Goal: Task Accomplishment & Management: Use online tool/utility

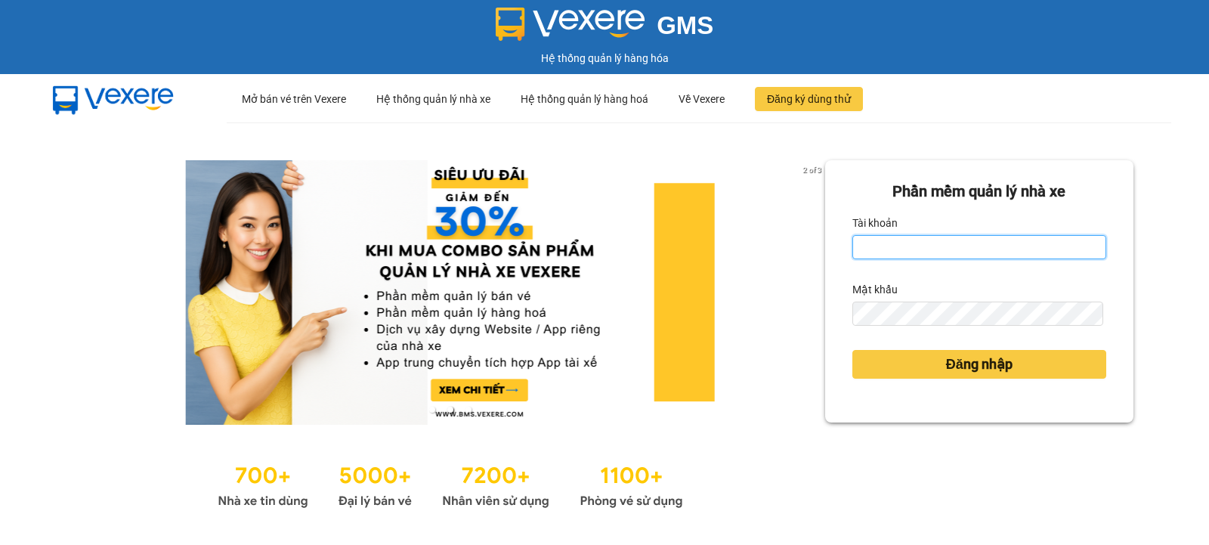
click at [888, 246] on input "Tài khoản" at bounding box center [980, 247] width 254 height 24
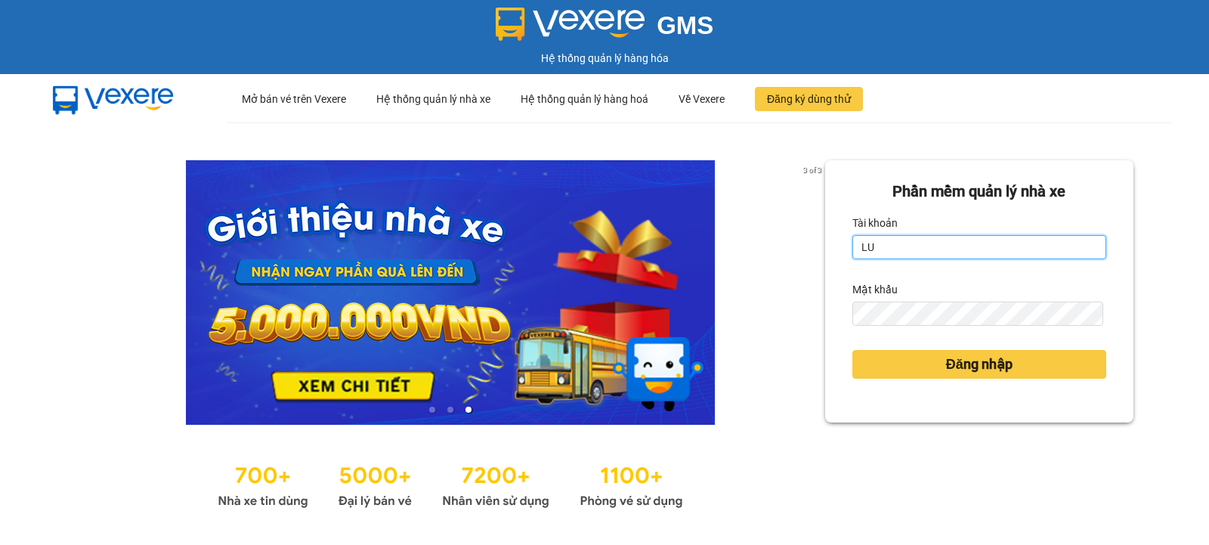
type input "L"
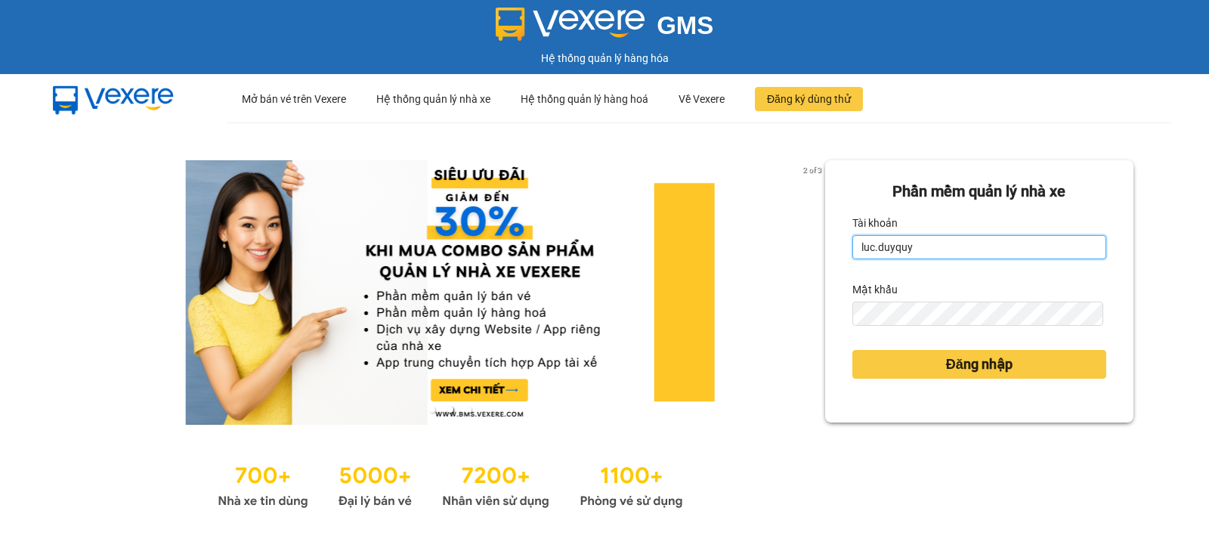
type input "luc.duyquy"
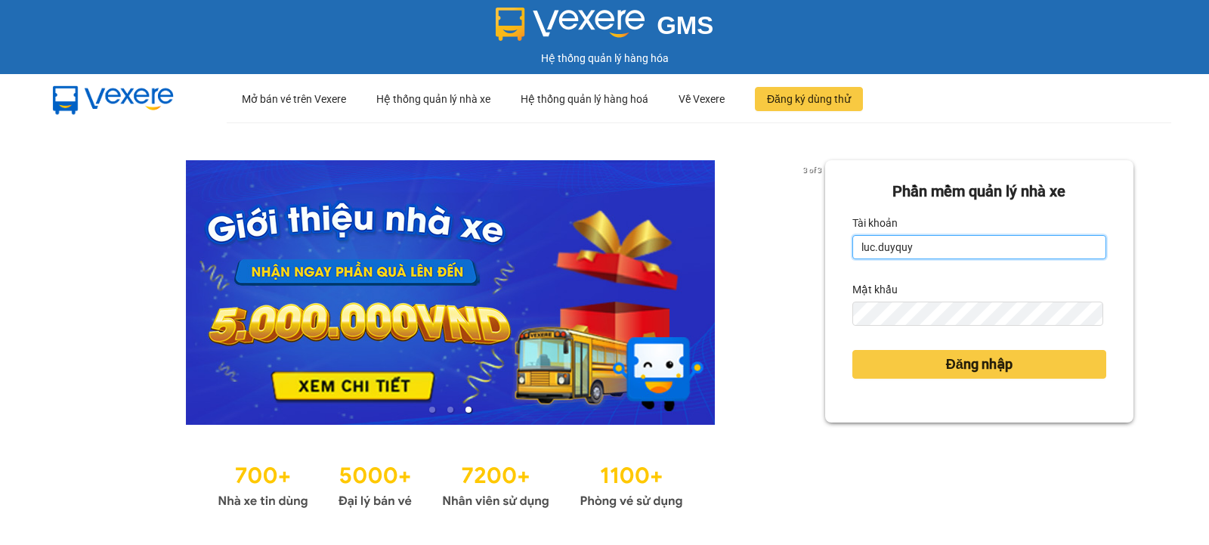
drag, startPoint x: 936, startPoint y: 246, endPoint x: 829, endPoint y: 248, distance: 106.6
click at [829, 248] on div "Phần mềm quản lý nhà xe Tài khoản luc.duyquy Mật khẩu Đăng nhập" at bounding box center [979, 291] width 308 height 262
type input "tranvantrieu.duyquy"
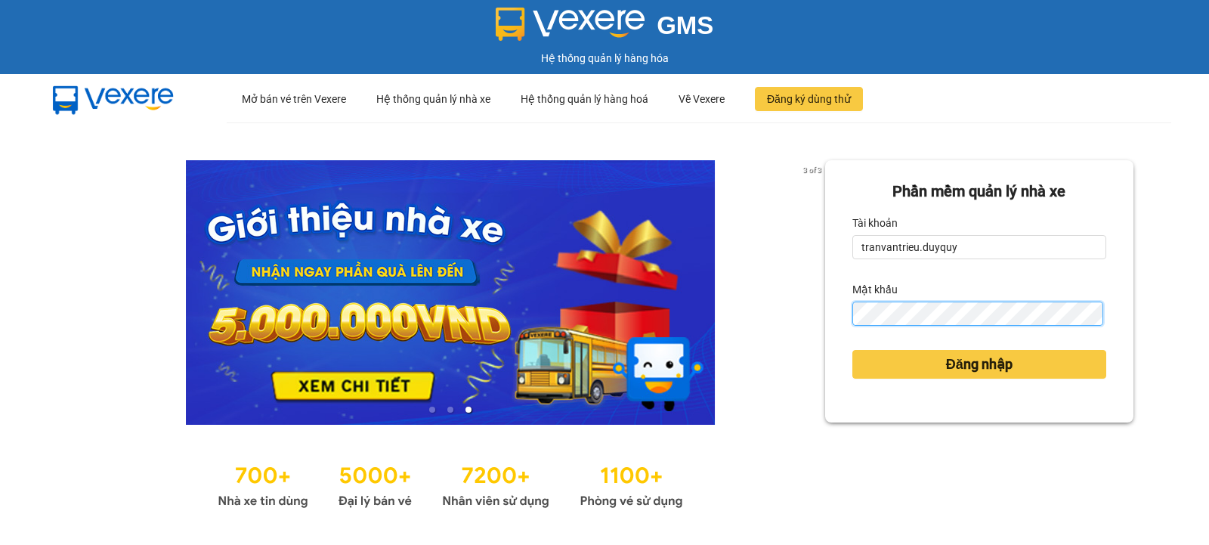
click at [853, 350] on button "Đăng nhập" at bounding box center [980, 364] width 254 height 29
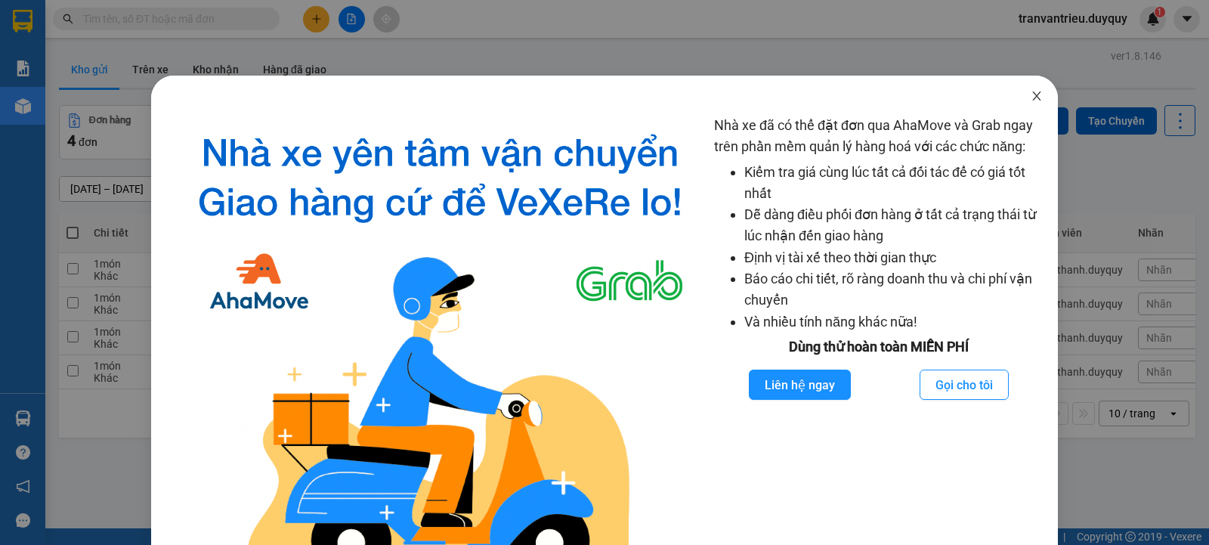
click at [1031, 95] on icon "close" at bounding box center [1037, 96] width 12 height 12
